Goal: Task Accomplishment & Management: Complete application form

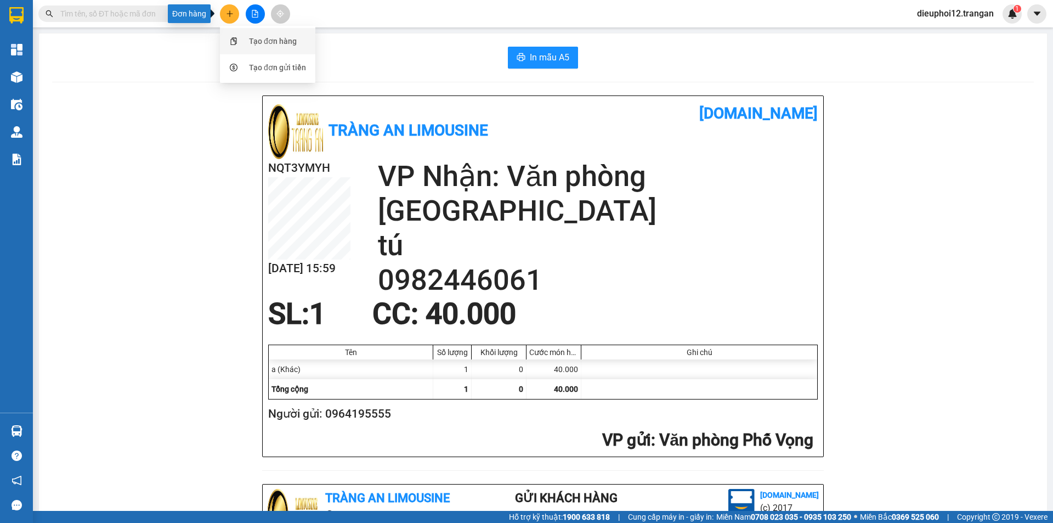
scroll to position [320, 0]
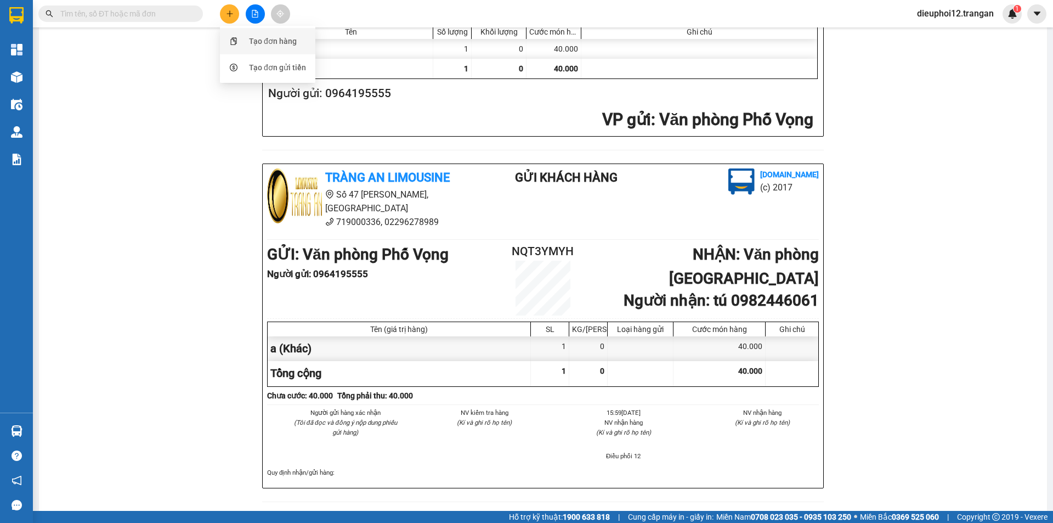
click at [262, 50] on div "Tạo đơn hàng" at bounding box center [267, 41] width 82 height 21
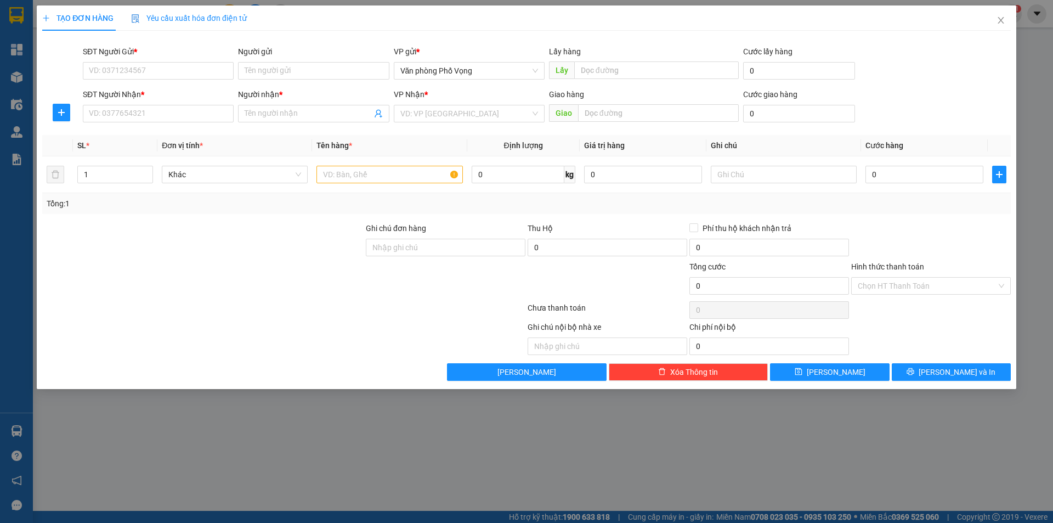
click at [155, 61] on div "SĐT Người Gửi *" at bounding box center [158, 54] width 151 height 16
click at [161, 63] on input "SĐT Người Gửi *" at bounding box center [158, 71] width 151 height 18
click at [149, 70] on input "SĐT Người Gửi *" at bounding box center [158, 71] width 151 height 18
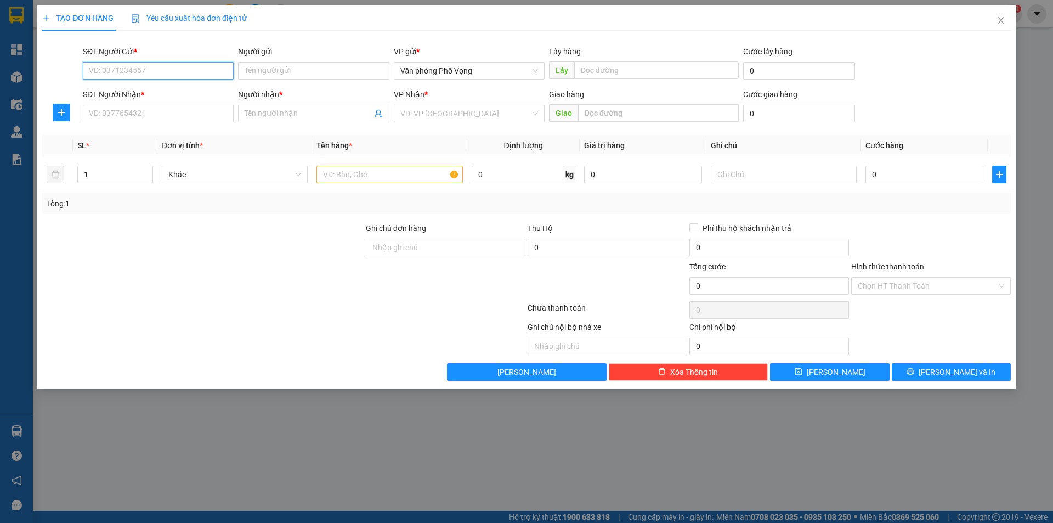
click at [149, 70] on input "SĐT Người Gửi *" at bounding box center [158, 71] width 151 height 18
click at [148, 66] on input "SĐT Người Gửi *" at bounding box center [158, 71] width 151 height 18
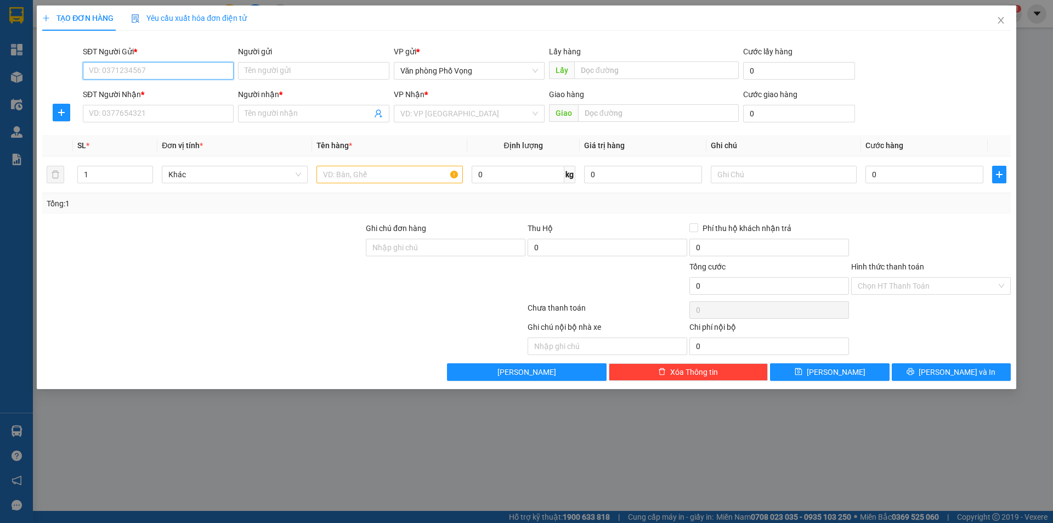
click at [148, 66] on input "SĐT Người Gửi *" at bounding box center [158, 71] width 151 height 18
click at [161, 68] on input "SĐT Người Gửi *" at bounding box center [158, 71] width 151 height 18
type input "0396582004"
click at [131, 116] on input "SĐT Người Nhận *" at bounding box center [158, 114] width 151 height 18
type input "0968940362"
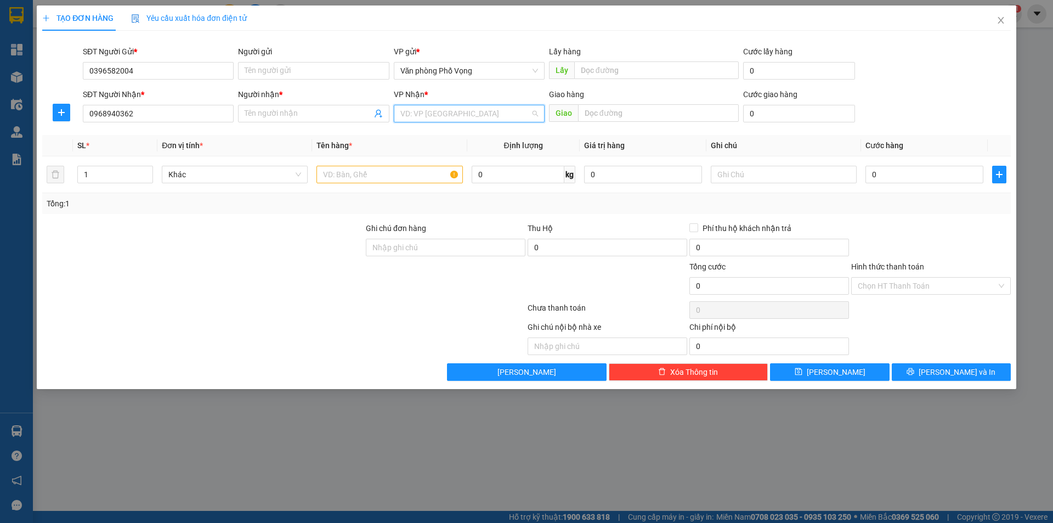
click at [438, 117] on input "search" at bounding box center [465, 113] width 130 height 16
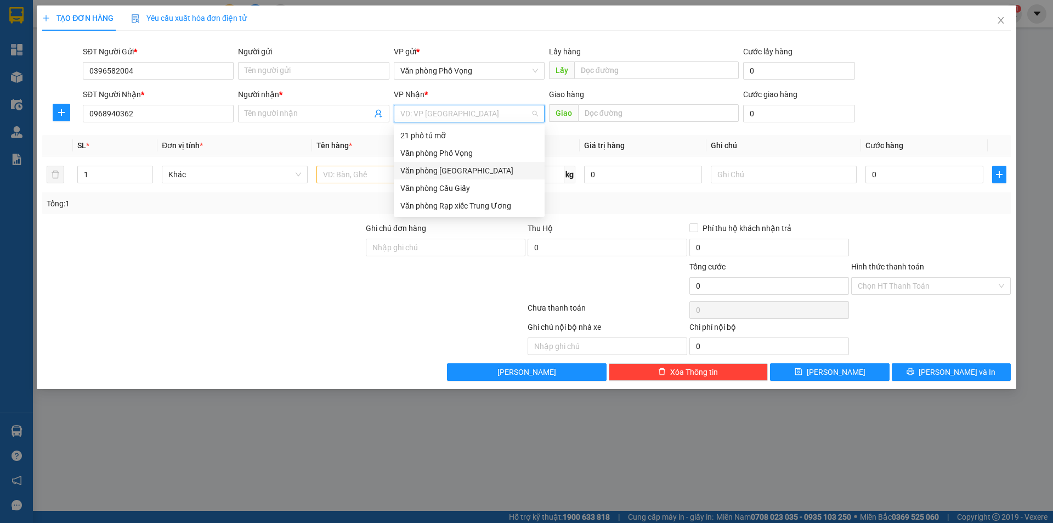
click at [447, 170] on div "Văn phòng [GEOGRAPHIC_DATA]" at bounding box center [469, 171] width 138 height 12
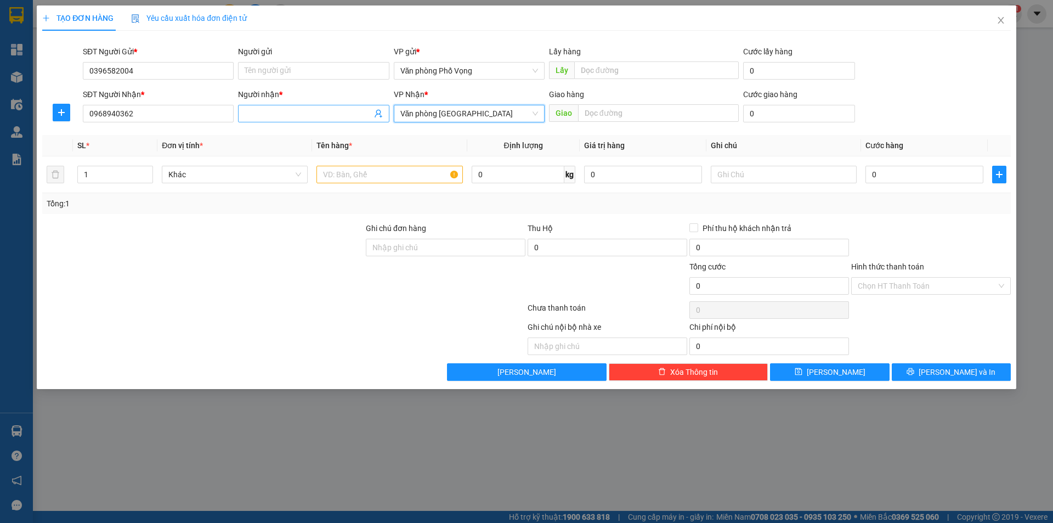
click at [284, 115] on input "Người nhận *" at bounding box center [308, 113] width 127 height 12
type input "d"
type input "đức"
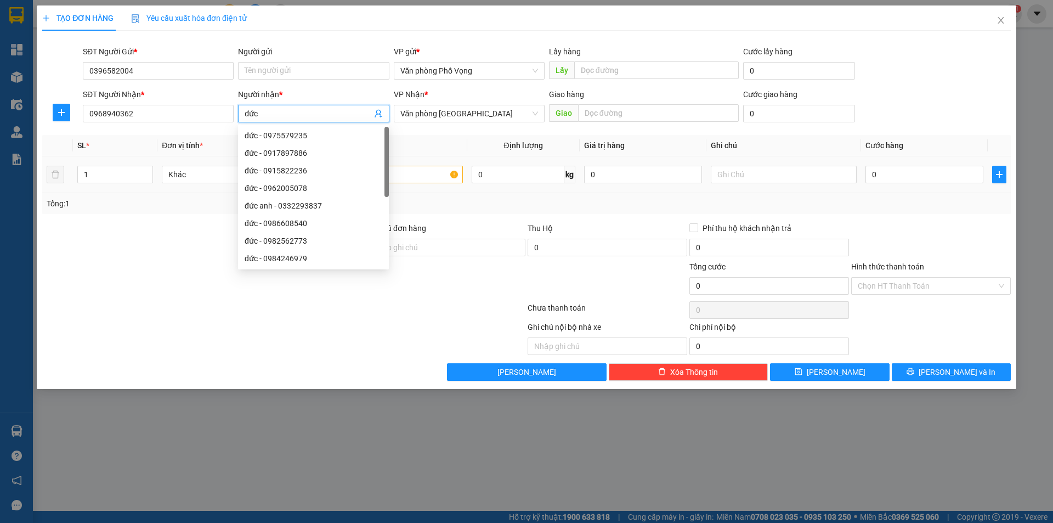
click at [356, 182] on div "đức - 0962005078" at bounding box center [314, 188] width 138 height 12
type input "0962005078"
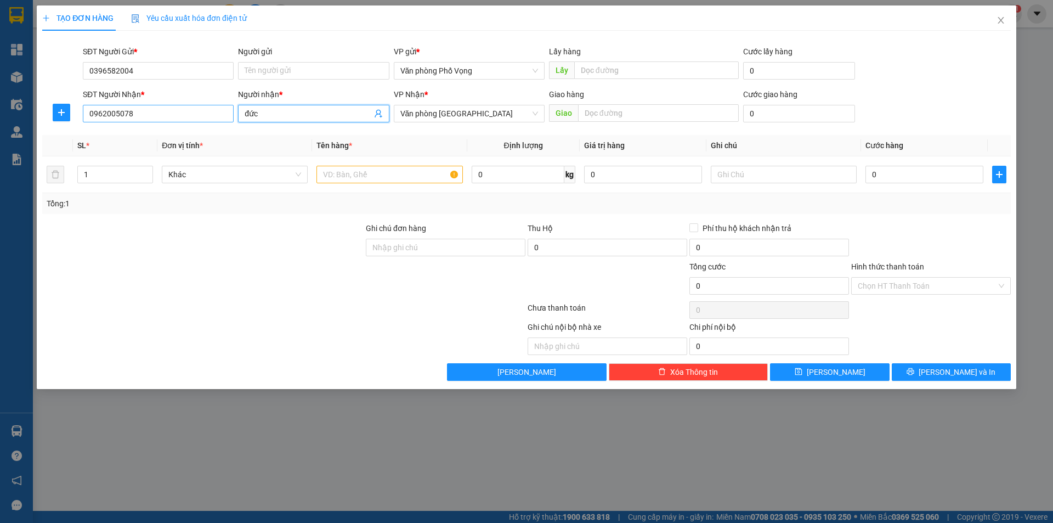
type input "đức"
click at [165, 117] on input "0962005078" at bounding box center [158, 114] width 151 height 18
type input "0968940362"
click at [367, 176] on input "text" at bounding box center [389, 175] width 146 height 18
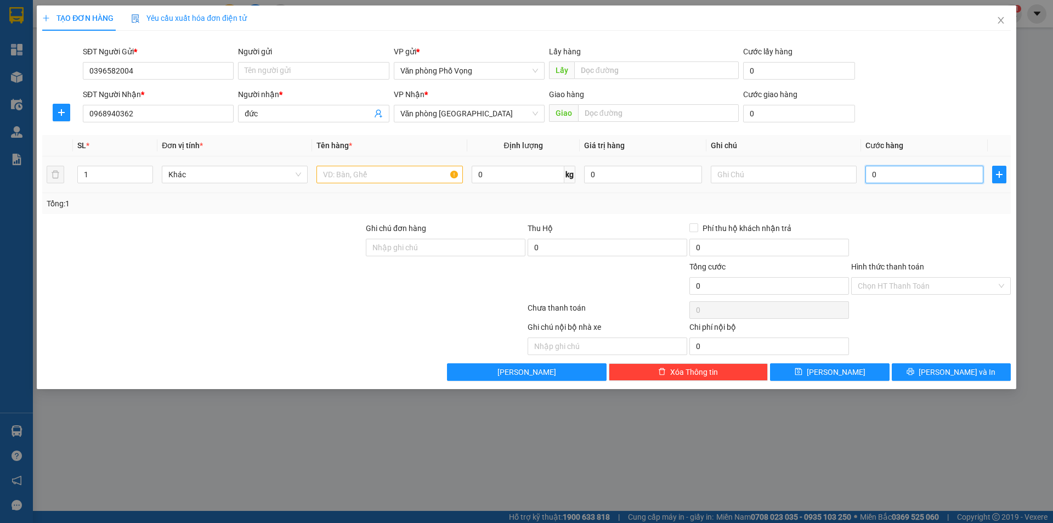
click at [904, 175] on input "0" at bounding box center [924, 175] width 118 height 18
type input "3"
type input "30"
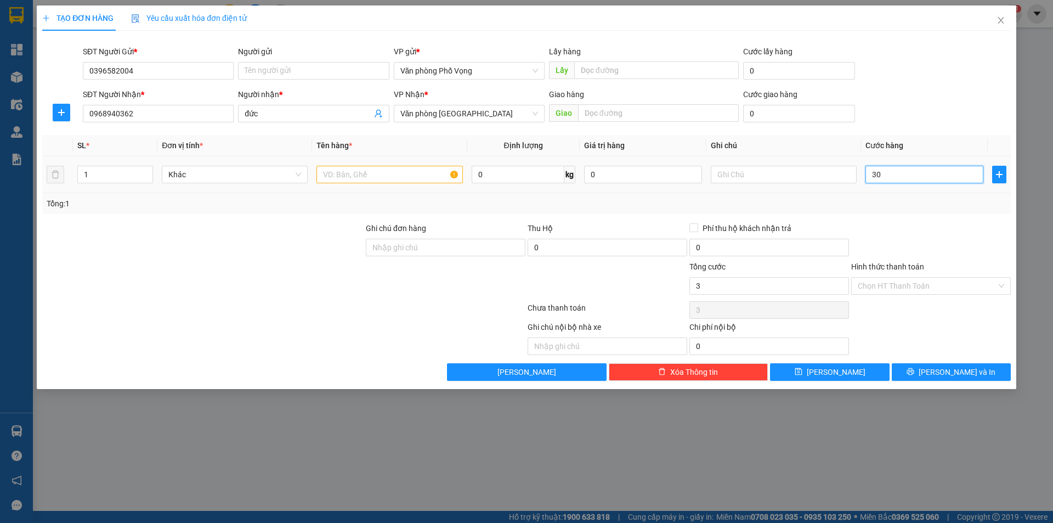
type input "30"
type input "300"
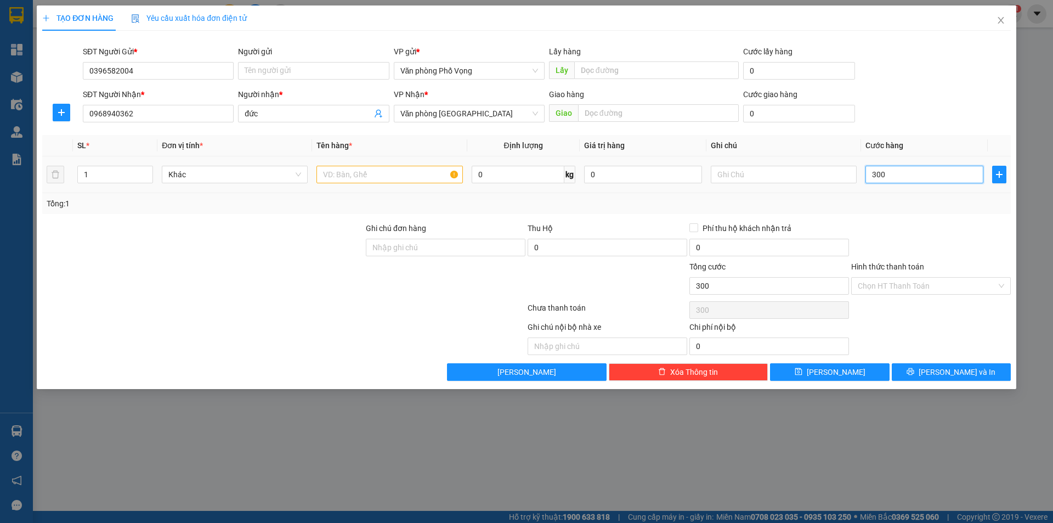
type input "3.000"
type input "30.000"
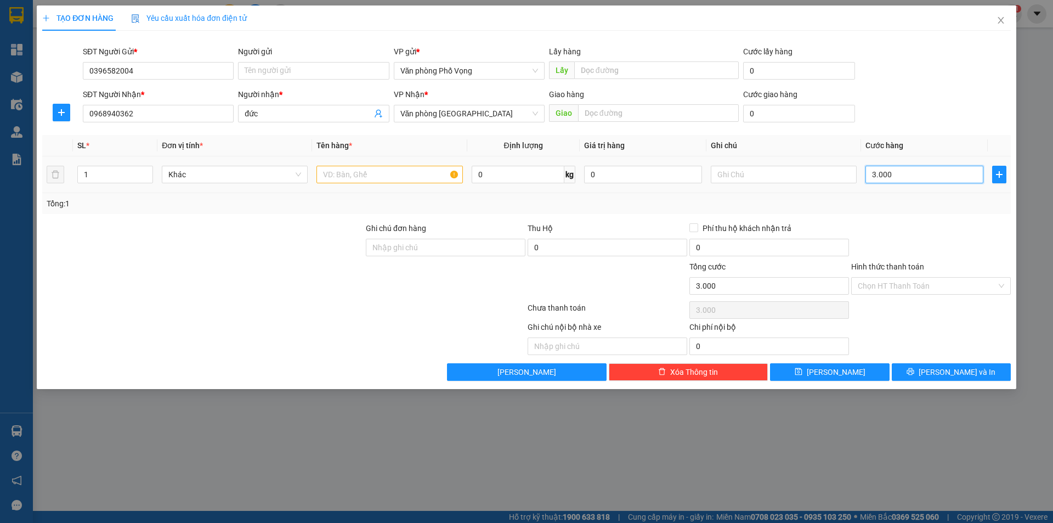
type input "30.000"
click at [951, 370] on span "[PERSON_NAME] và In" at bounding box center [957, 372] width 77 height 12
click at [360, 173] on input "text" at bounding box center [389, 175] width 146 height 18
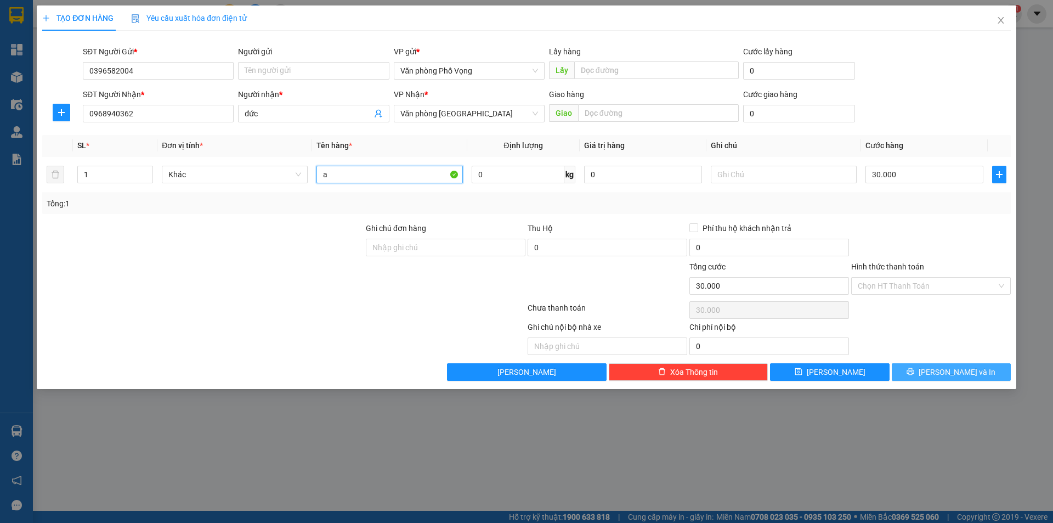
type input "a"
click at [914, 370] on icon "printer" at bounding box center [910, 371] width 7 height 7
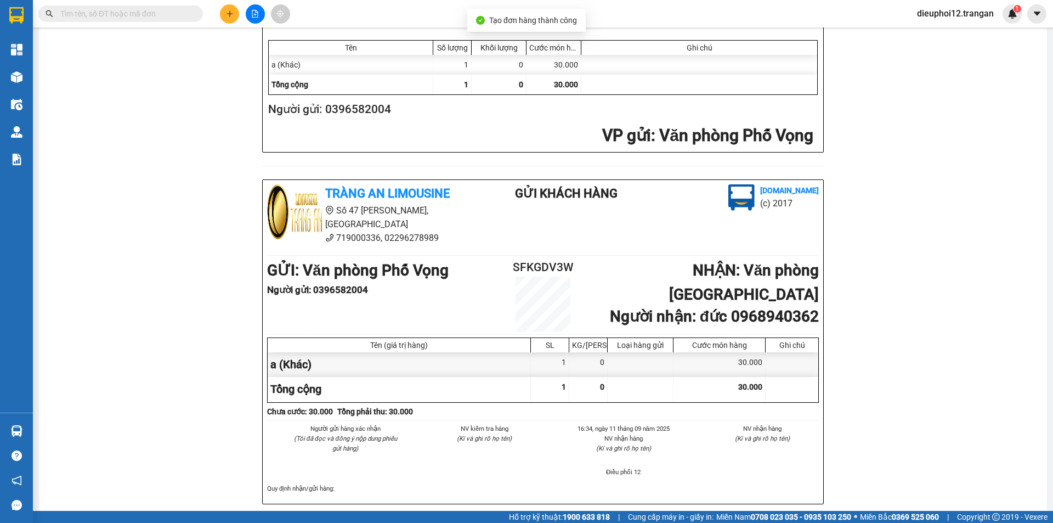
scroll to position [320, 0]
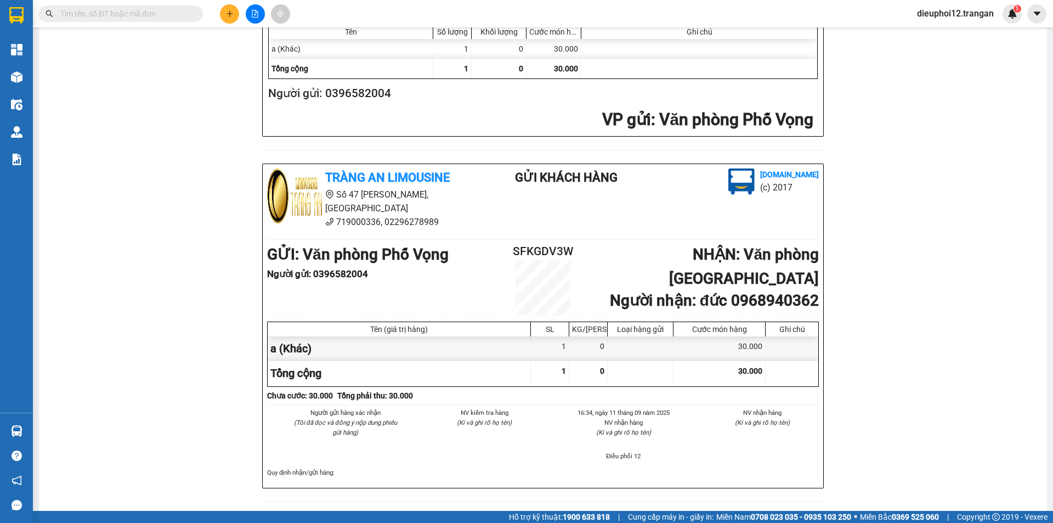
click at [236, 11] on button at bounding box center [229, 13] width 19 height 19
click at [245, 38] on div "Tạo đơn hàng" at bounding box center [267, 41] width 82 height 21
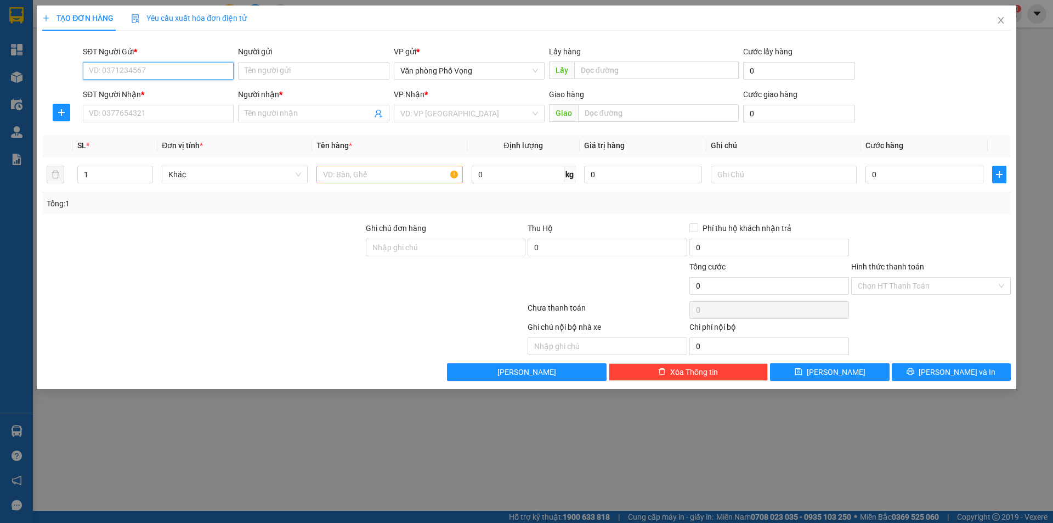
click at [143, 71] on input "SĐT Người Gửi *" at bounding box center [158, 71] width 151 height 18
click at [116, 89] on div "0865529186" at bounding box center [158, 93] width 138 height 12
type input "0865529186"
type input "0915252522"
type input "mạnh"
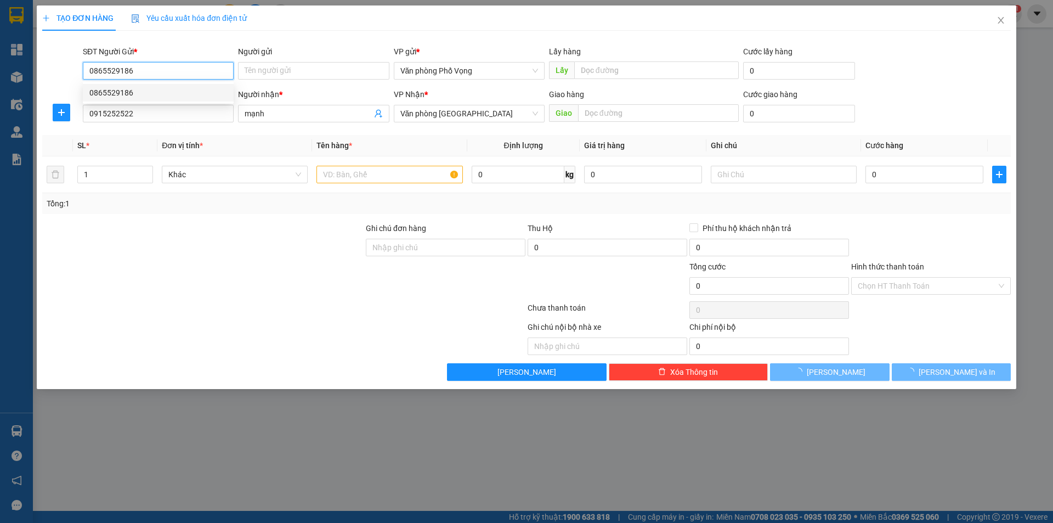
type input "50.000"
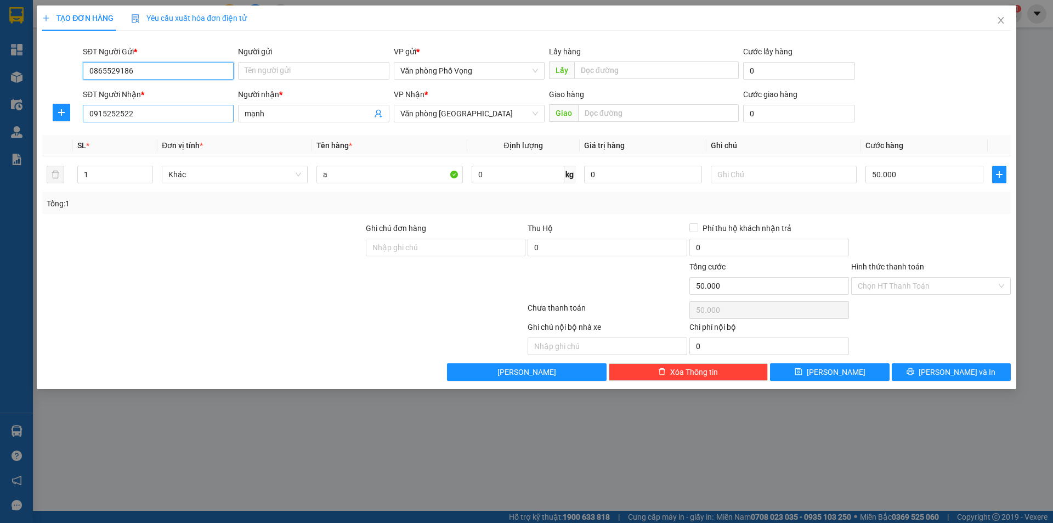
type input "0865529186"
click at [140, 112] on input "0915252522" at bounding box center [158, 114] width 151 height 18
click at [120, 134] on div "0982446061 - tú" at bounding box center [158, 135] width 138 height 12
type input "0982446061"
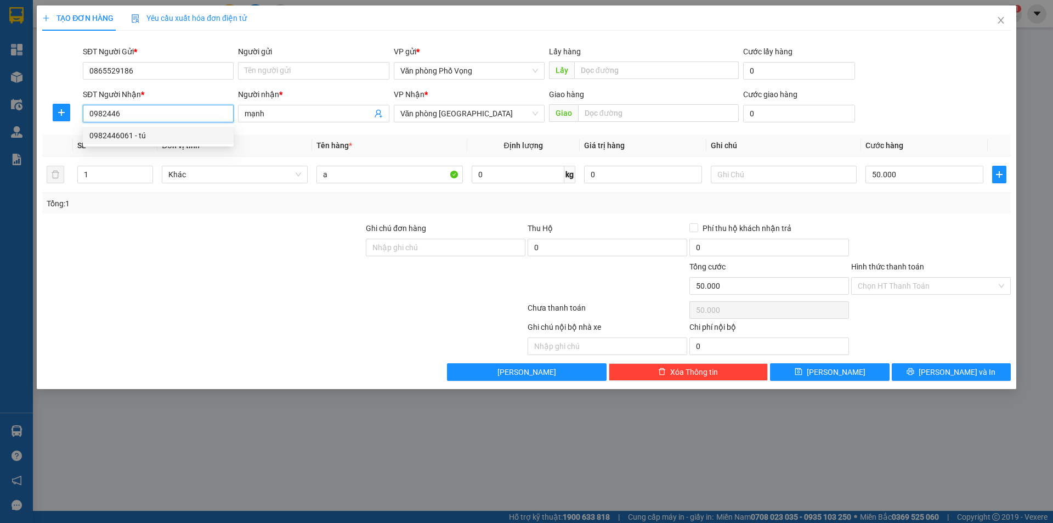
type input "tú"
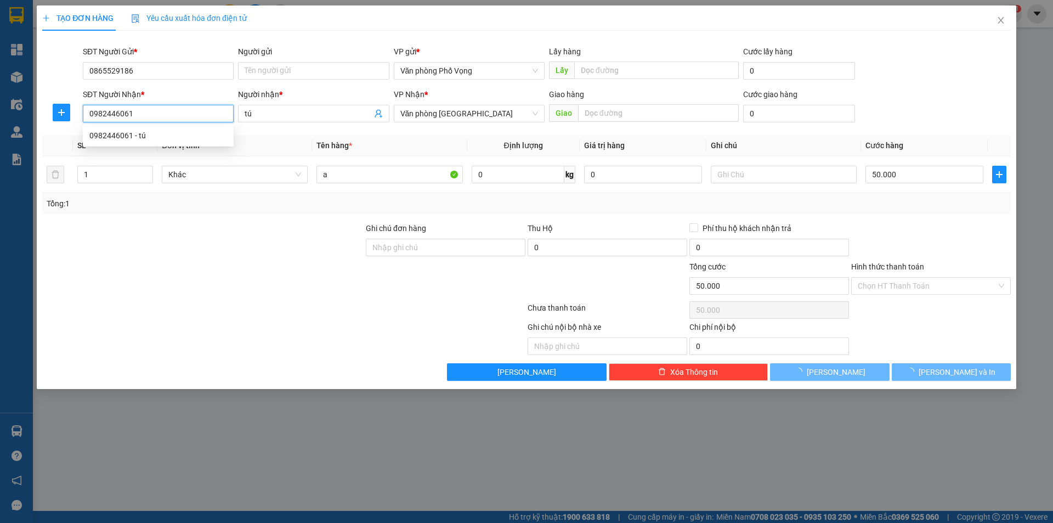
type input "40.000"
type input "0982446061"
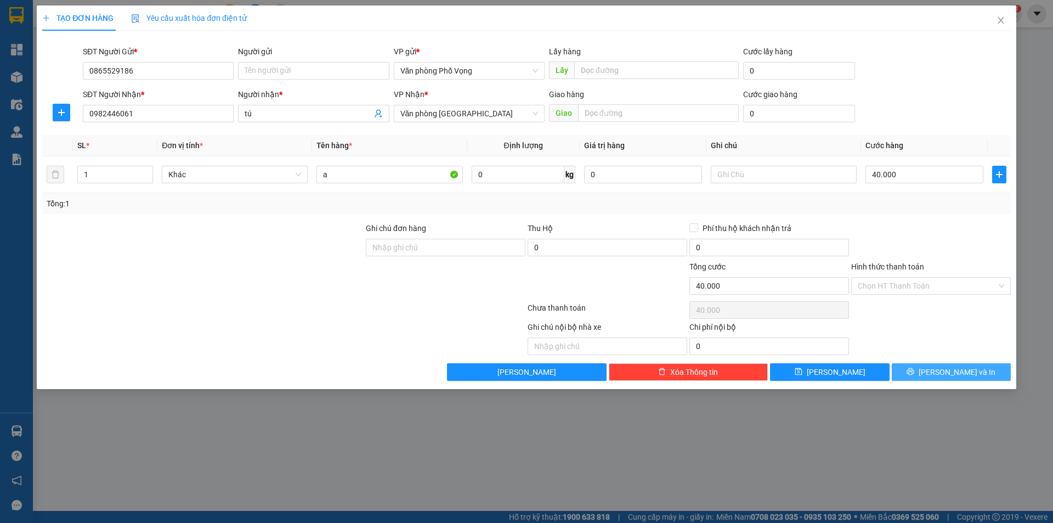
click at [914, 372] on icon "printer" at bounding box center [910, 371] width 7 height 7
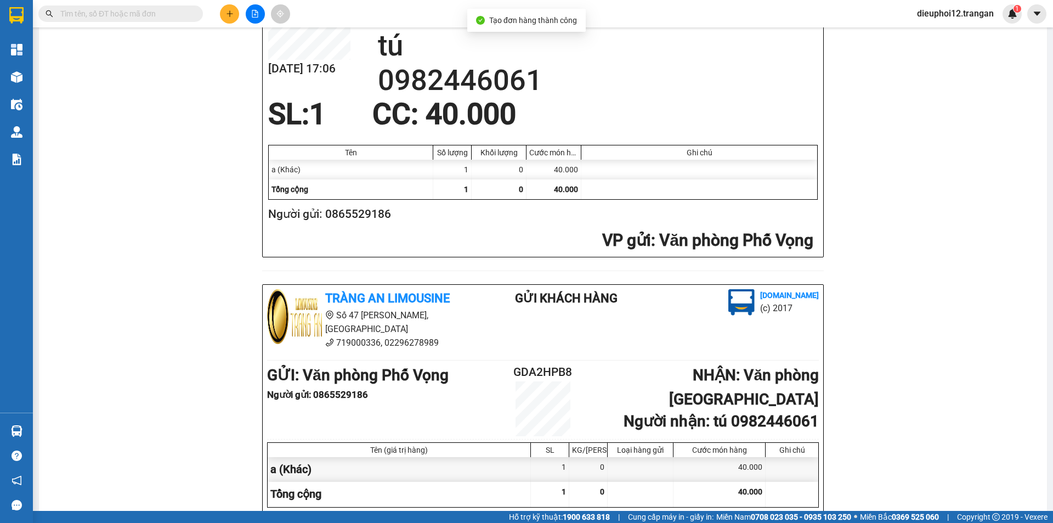
scroll to position [320, 0]
